Goal: Complete application form: Complete application form

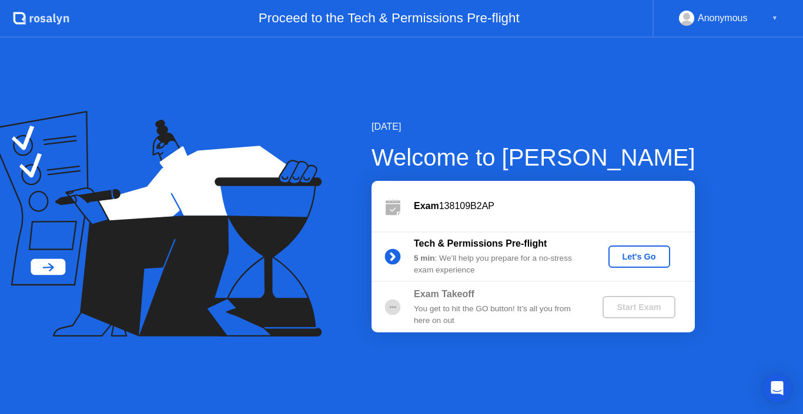
click at [610, 253] on button "Let's Go" at bounding box center [639, 257] width 62 height 22
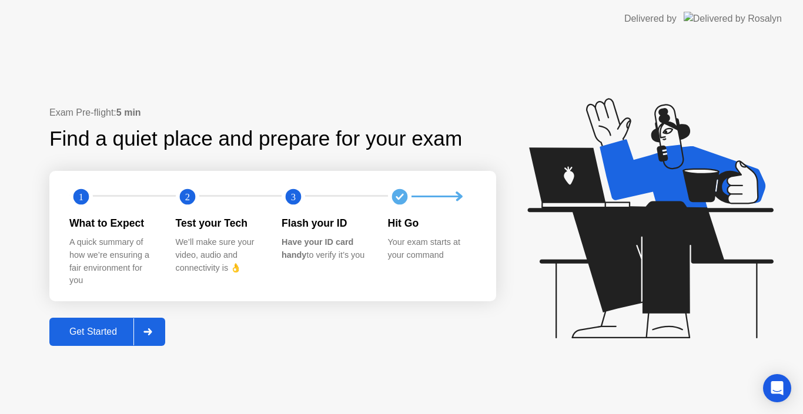
click at [149, 323] on div at bounding box center [147, 331] width 28 height 27
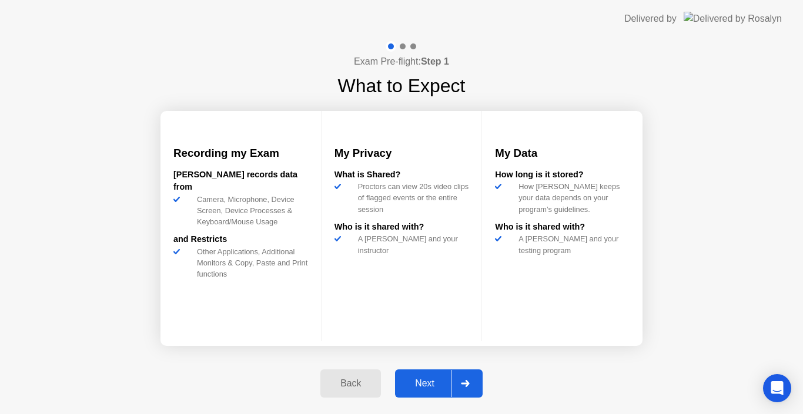
click at [423, 375] on button "Next" at bounding box center [439, 384] width 88 height 28
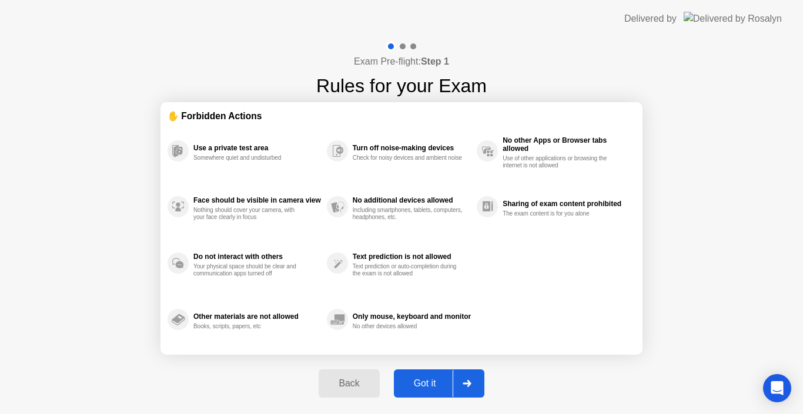
click at [423, 375] on button "Got it" at bounding box center [439, 384] width 90 height 28
select select "**********"
select select "*******"
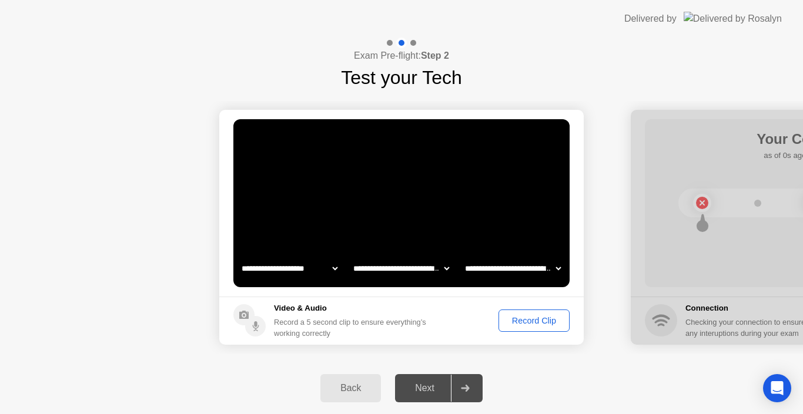
click at [536, 317] on div "Record Clip" at bounding box center [533, 320] width 63 height 9
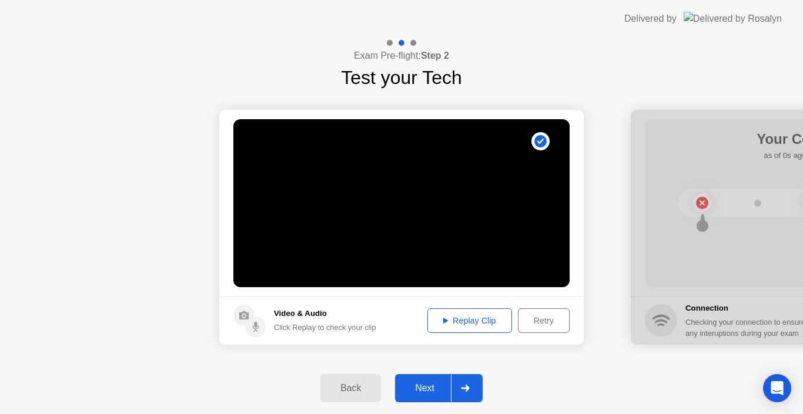
click at [462, 386] on icon at bounding box center [465, 388] width 9 height 7
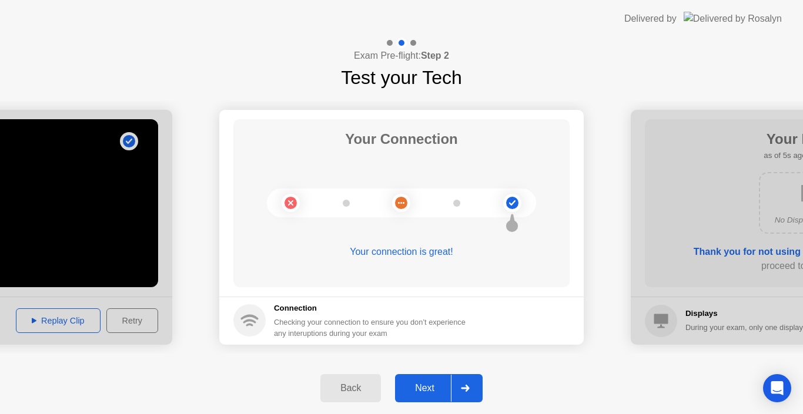
click at [462, 386] on icon at bounding box center [465, 388] width 9 height 7
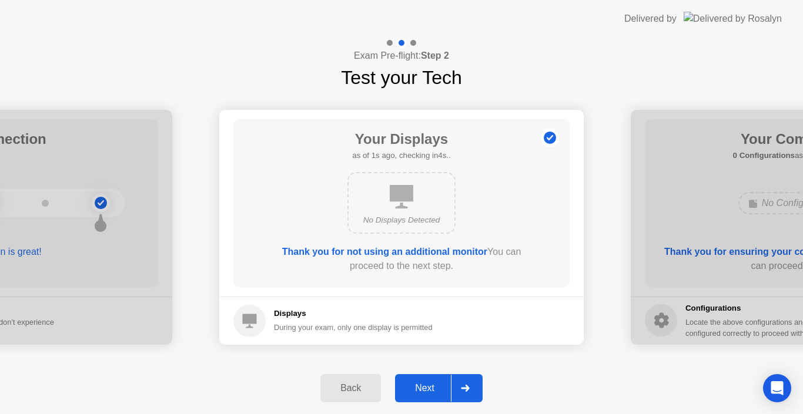
click at [456, 389] on div at bounding box center [465, 388] width 28 height 27
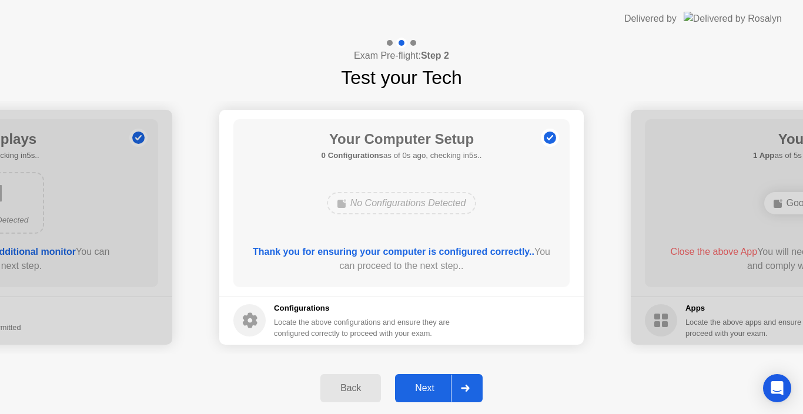
click at [456, 389] on div at bounding box center [465, 388] width 28 height 27
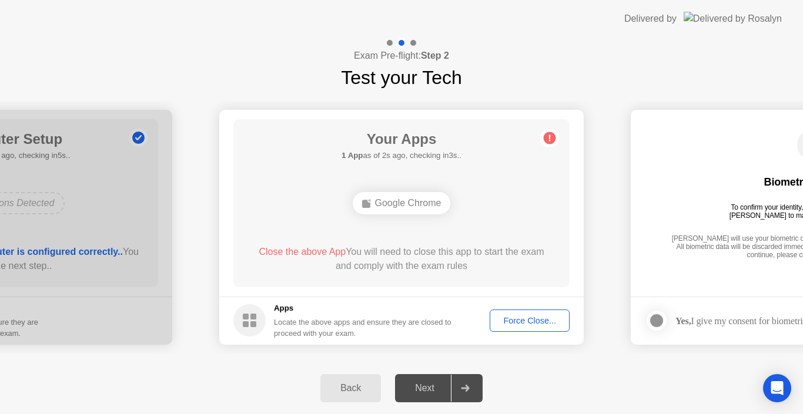
click at [512, 323] on div "Force Close..." at bounding box center [529, 320] width 72 height 9
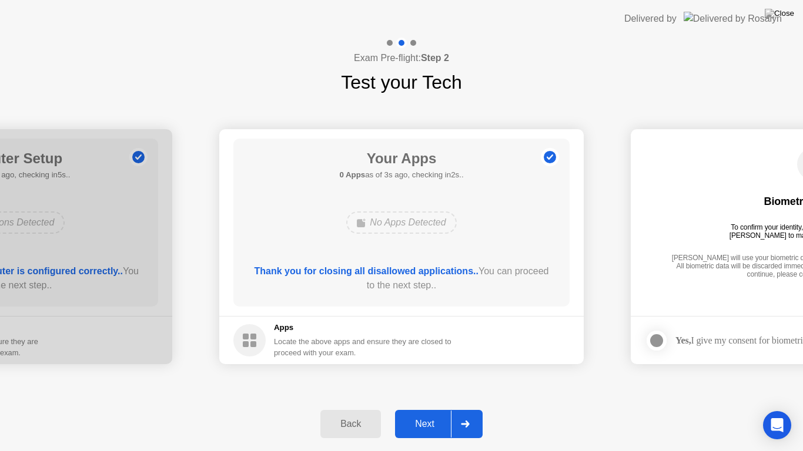
click at [441, 414] on div "Next" at bounding box center [424, 424] width 52 height 11
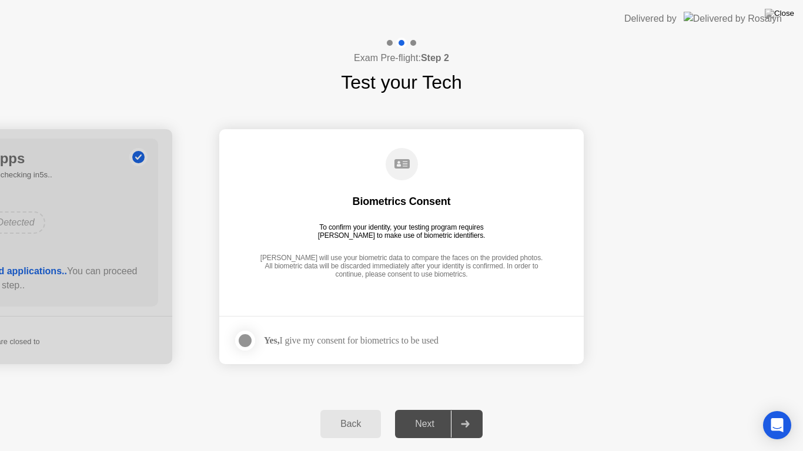
click at [380, 340] on div "Yes, I give my consent for biometrics to be used" at bounding box center [351, 340] width 174 height 11
click at [249, 343] on div at bounding box center [245, 341] width 14 height 14
click at [447, 414] on div "Next" at bounding box center [424, 424] width 52 height 11
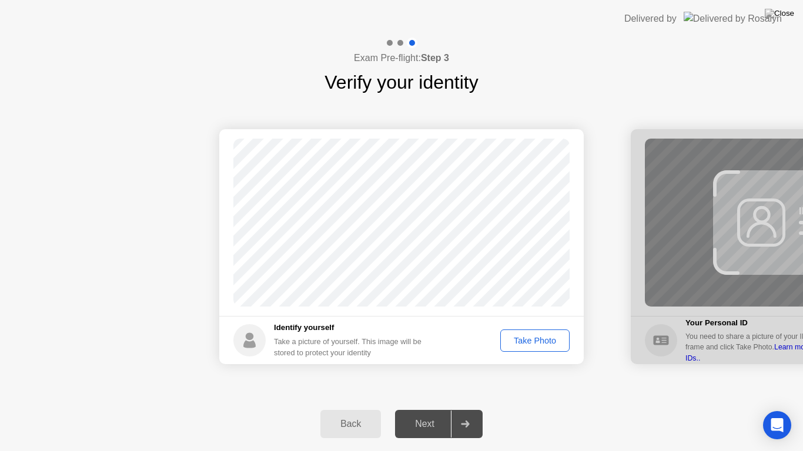
drag, startPoint x: 509, startPoint y: 349, endPoint x: 533, endPoint y: 341, distance: 25.5
click at [533, 341] on button "Take Photo" at bounding box center [534, 341] width 69 height 22
click at [540, 340] on div "Retake" at bounding box center [542, 340] width 46 height 9
click at [539, 341] on div "Take Photo" at bounding box center [534, 340] width 61 height 9
click at [550, 342] on div "Retake" at bounding box center [542, 340] width 46 height 9
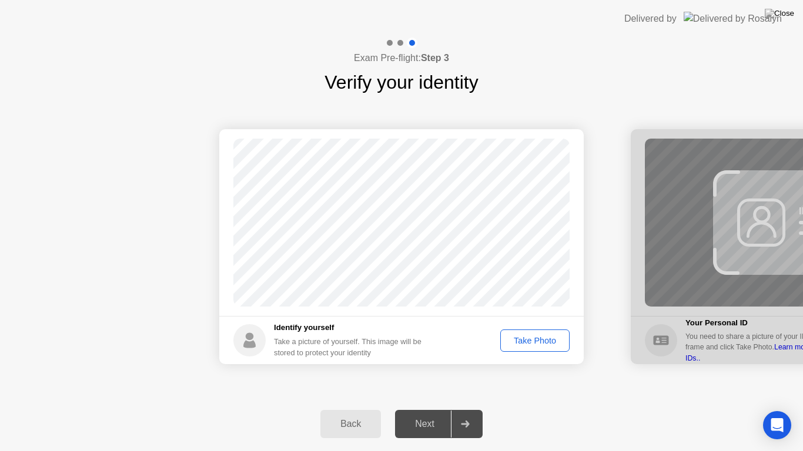
click at [533, 342] on div "Take Photo" at bounding box center [534, 340] width 61 height 9
click at [524, 342] on div "Take Photo" at bounding box center [534, 340] width 61 height 9
click at [524, 342] on div "Retake" at bounding box center [542, 340] width 46 height 9
click at [536, 340] on div "Take Photo" at bounding box center [534, 340] width 61 height 9
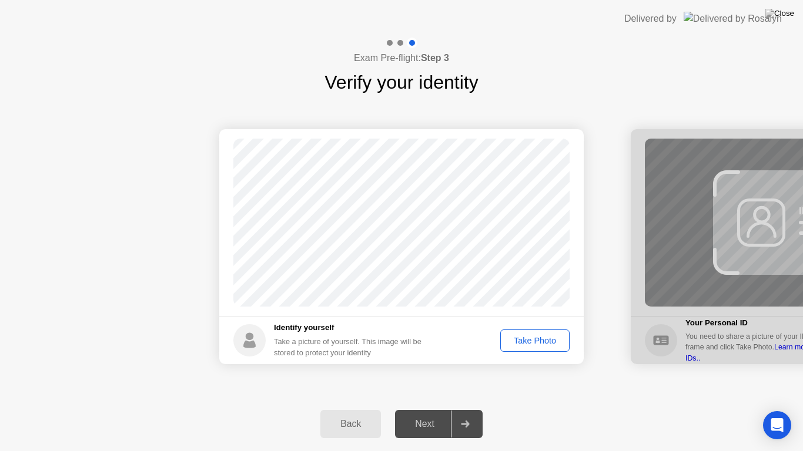
click at [536, 340] on div "Take Photo" at bounding box center [534, 340] width 61 height 9
click at [418, 414] on div "Next" at bounding box center [424, 424] width 52 height 11
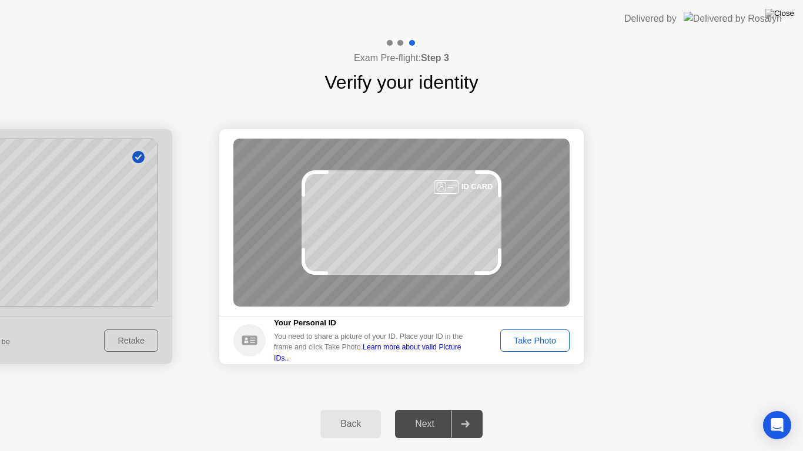
click at [515, 341] on div "Take Photo" at bounding box center [534, 340] width 61 height 9
click at [515, 341] on div "Take Photo" at bounding box center [531, 341] width 78 height 22
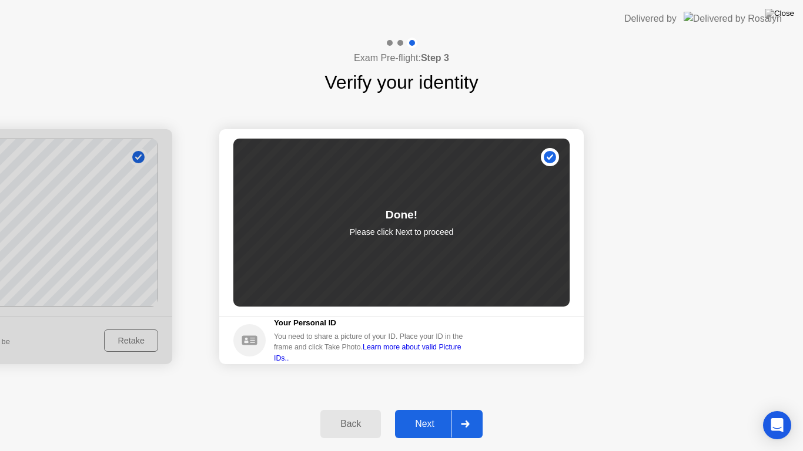
click at [426, 414] on div "Next" at bounding box center [424, 424] width 52 height 11
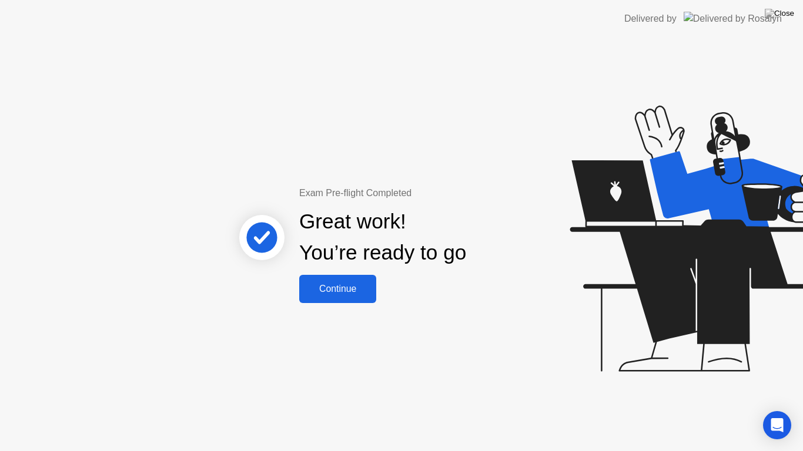
click at [341, 284] on div "Continue" at bounding box center [338, 289] width 70 height 11
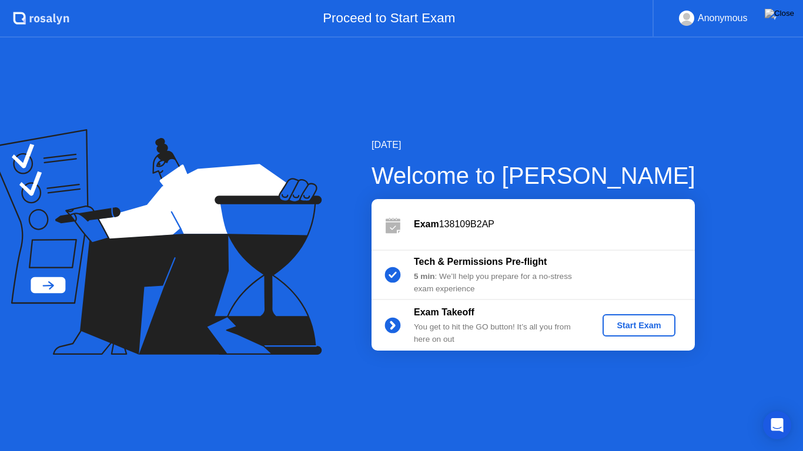
click at [610, 324] on div "Start Exam" at bounding box center [638, 325] width 63 height 9
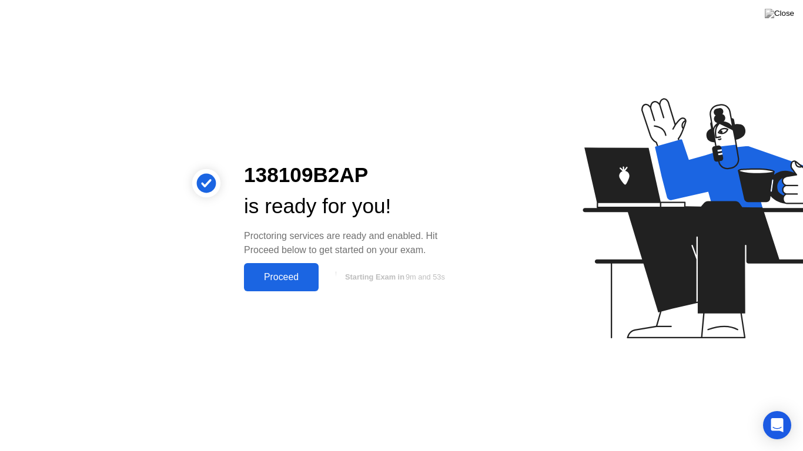
click at [308, 273] on div "Proceed" at bounding box center [281, 277] width 68 height 11
